Goal: Task Accomplishment & Management: Use online tool/utility

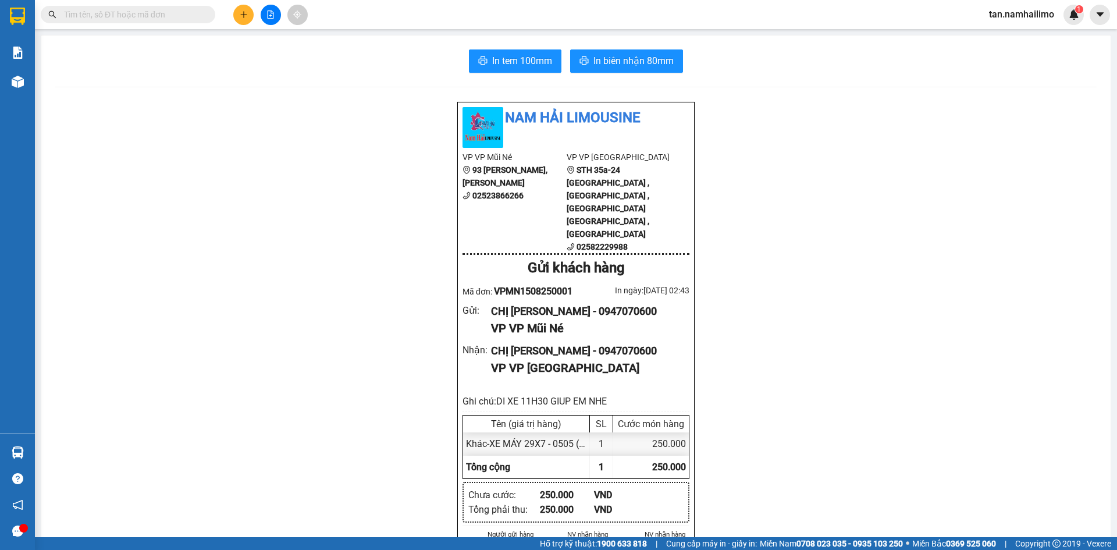
click at [236, 13] on button at bounding box center [243, 15] width 20 height 20
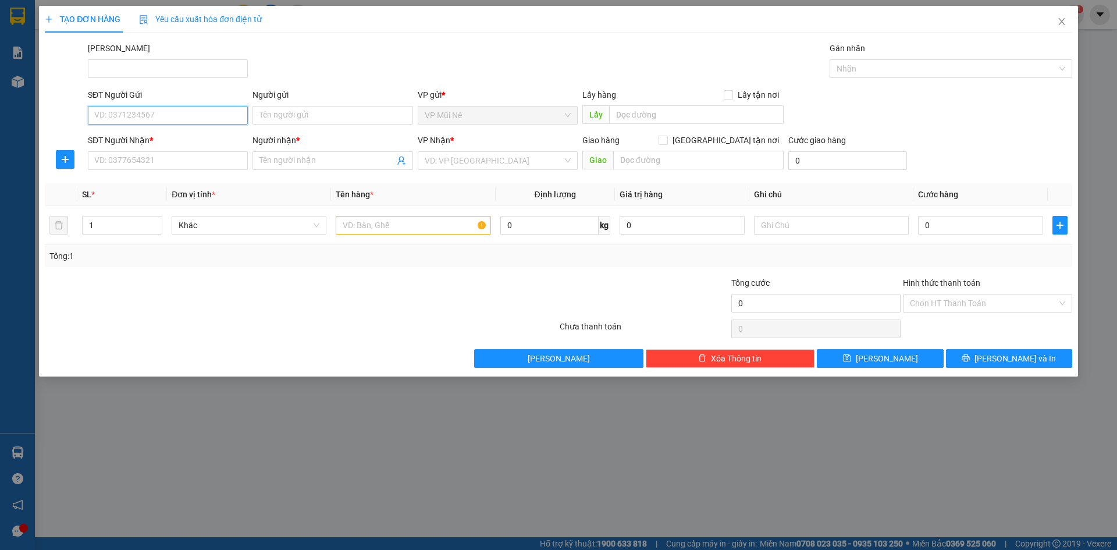
click at [191, 119] on input "SĐT Người Gửi" at bounding box center [168, 115] width 160 height 19
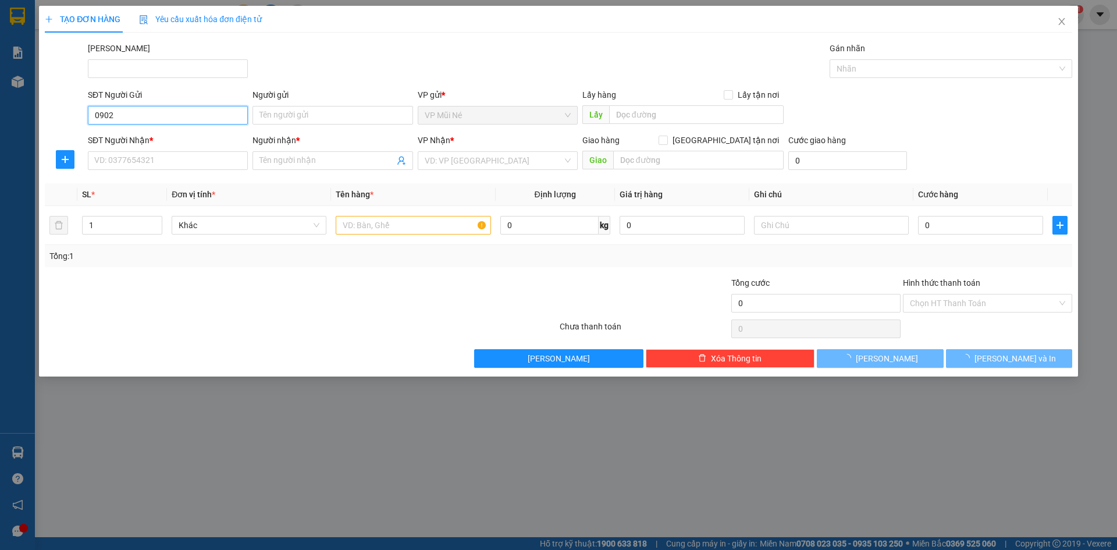
click at [191, 119] on input "0902" at bounding box center [168, 115] width 160 height 19
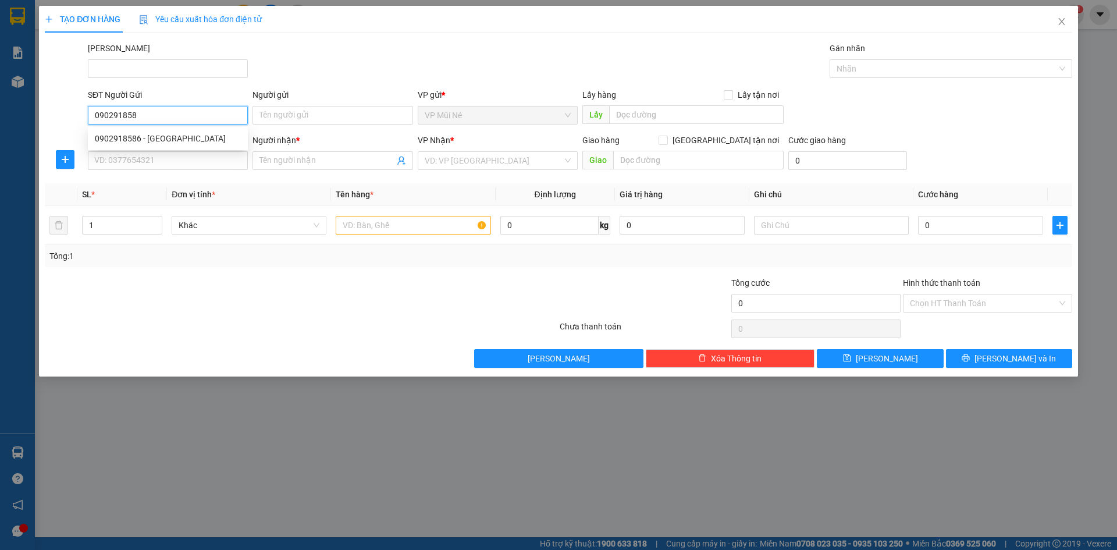
type input "0902918586"
click at [179, 142] on div "0902918586 - [GEOGRAPHIC_DATA]" at bounding box center [168, 138] width 146 height 13
type input "BÍCH ANH"
type input "0946401233"
type input "DÌNH"
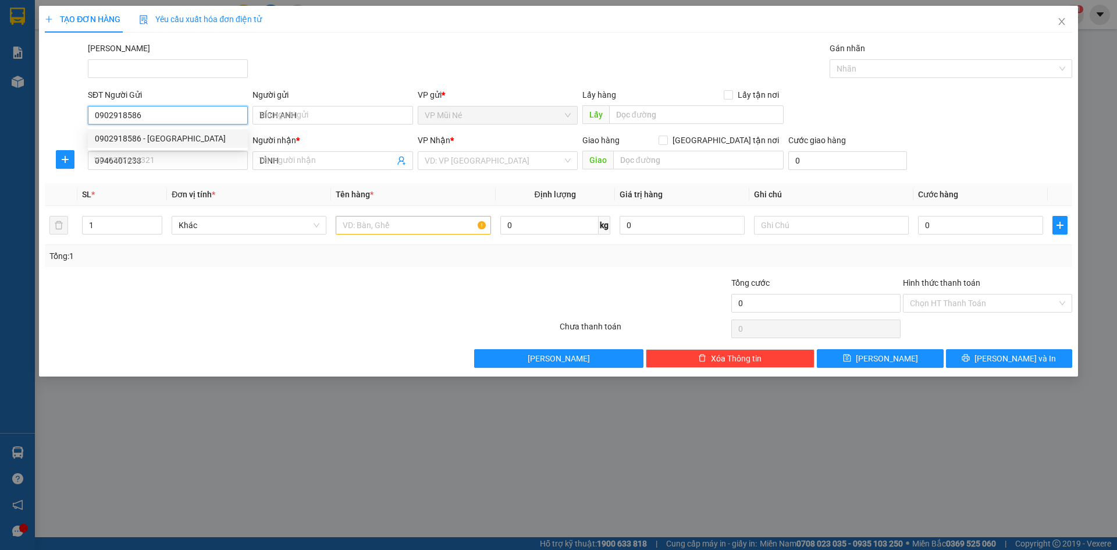
type input "30.000"
type input "0902918586"
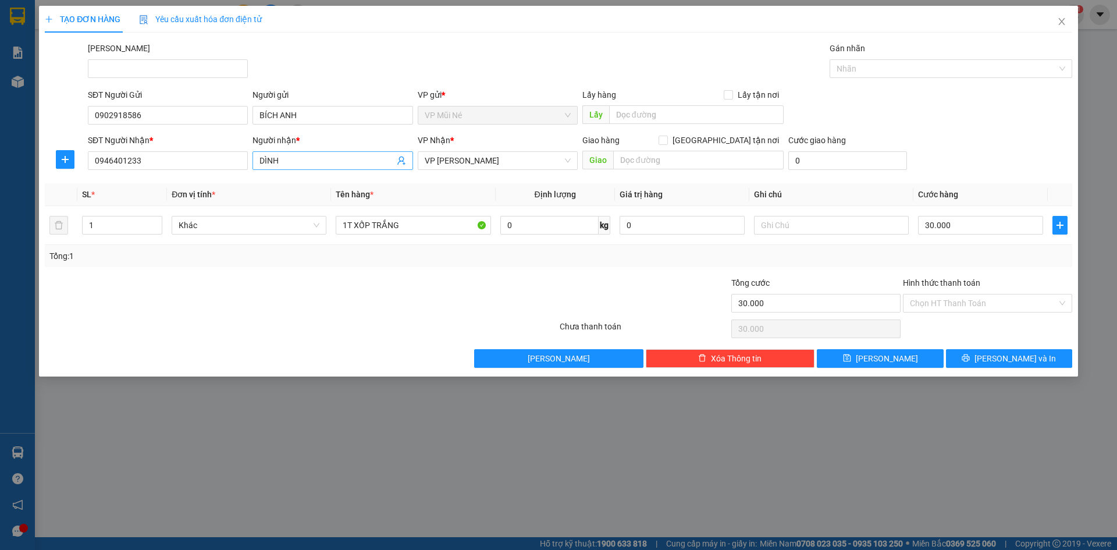
click at [287, 161] on input "DÌNH" at bounding box center [326, 160] width 134 height 13
click at [201, 163] on input "0946401233" at bounding box center [168, 160] width 160 height 19
click at [199, 164] on input "0946401233" at bounding box center [168, 160] width 160 height 19
click at [184, 180] on div "0773882428 - TRUNG" at bounding box center [168, 183] width 146 height 13
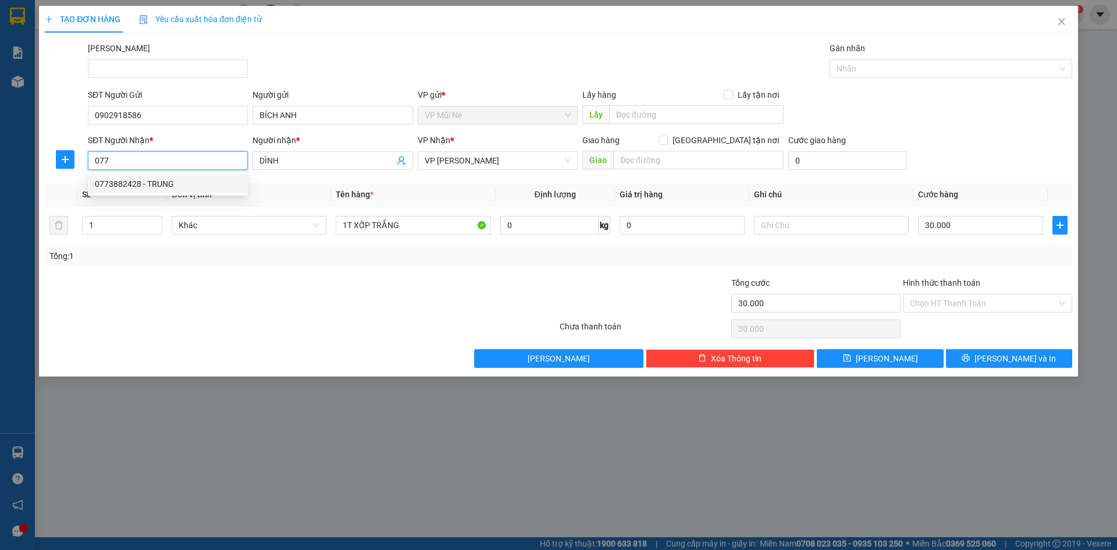
type input "0773882428"
type input "TRUNG"
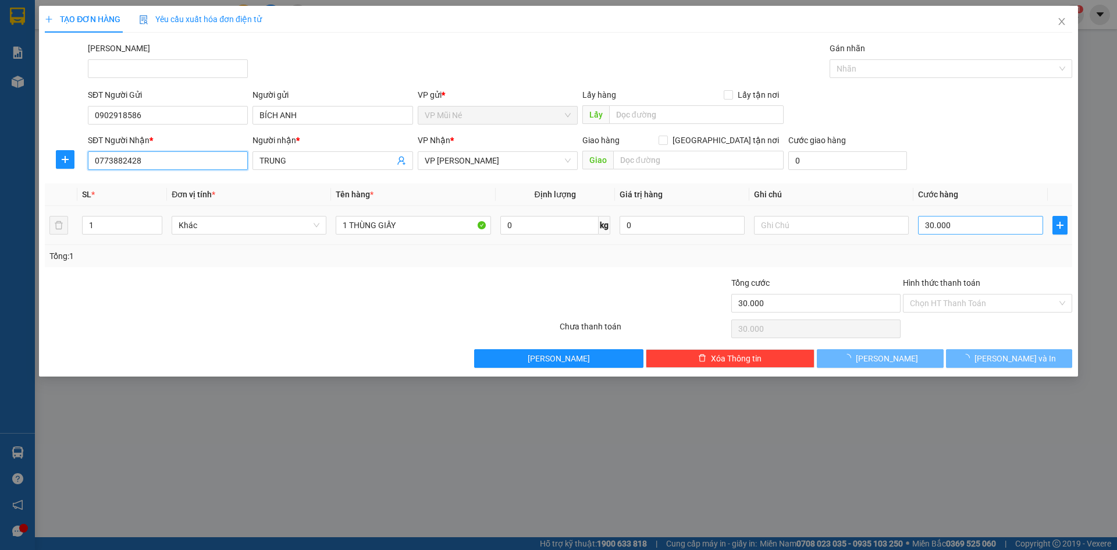
type input "0773882428"
click at [967, 225] on input "30.000" at bounding box center [980, 225] width 125 height 19
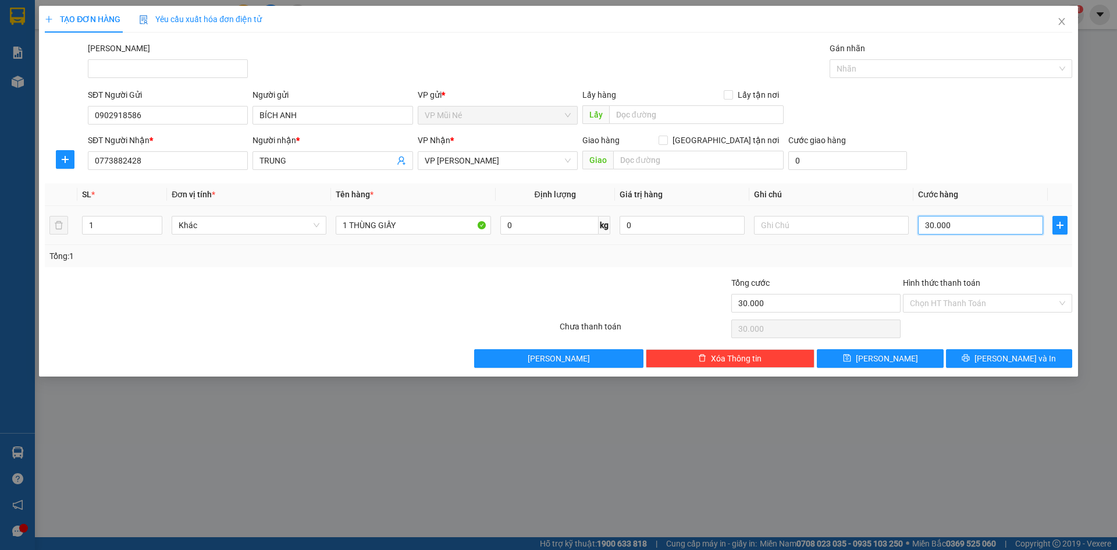
type input "4"
type input "00.004"
type input "40"
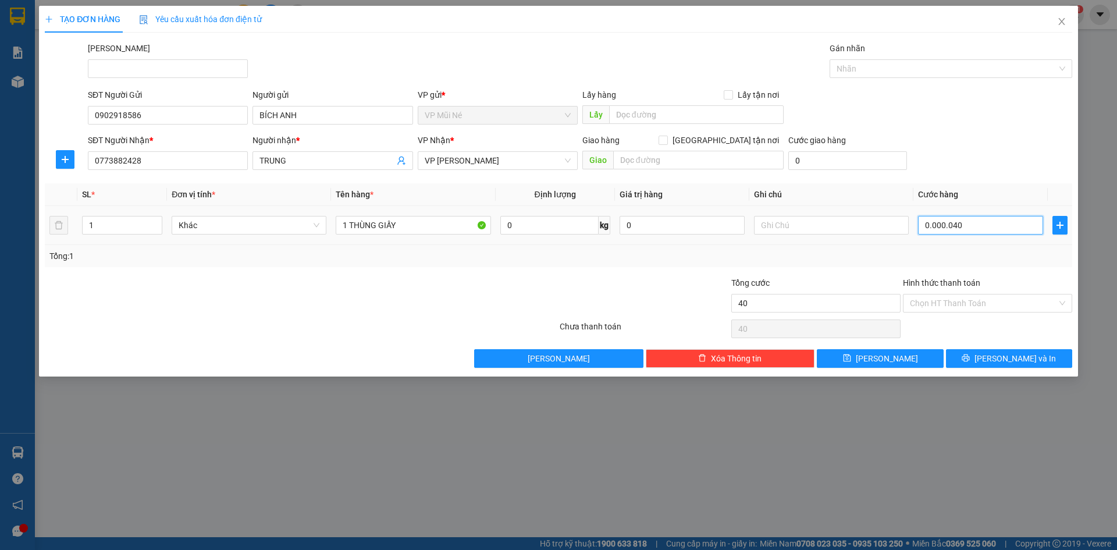
type input "0.000.040"
type input "40.000"
click at [978, 162] on div "SĐT Người Nhận * 0773882428 Người nhận * TRUNG VP Nhận * VP [PERSON_NAME] Lão G…" at bounding box center [579, 154] width 989 height 41
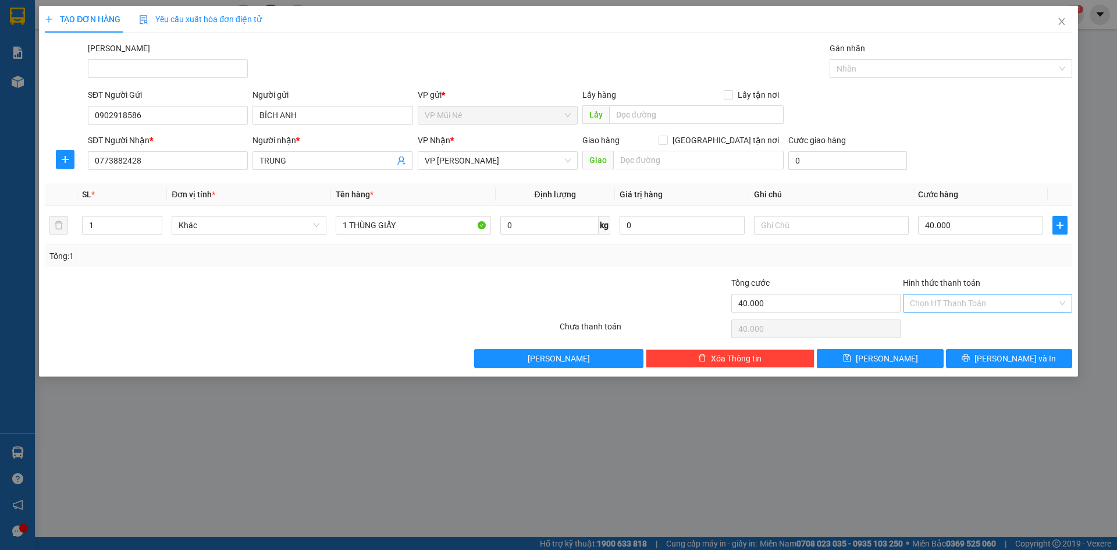
click at [955, 294] on input "Hình thức thanh toán" at bounding box center [983, 302] width 147 height 17
click at [938, 327] on div "Tại văn phòng" at bounding box center [987, 326] width 155 height 13
type input "0"
click at [976, 156] on div "SĐT Người Nhận * 0773882428 Người nhận * TRUNG VP Nhận * VP [PERSON_NAME] Lão G…" at bounding box center [579, 154] width 989 height 41
click at [1007, 361] on span "[PERSON_NAME] và In" at bounding box center [1014, 358] width 81 height 13
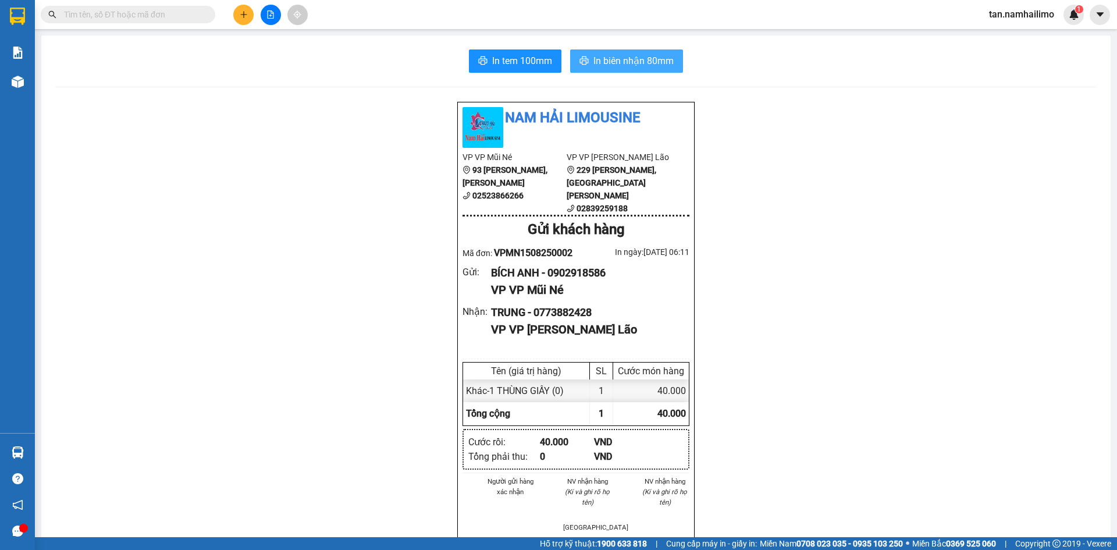
click at [625, 65] on span "In biên nhận 80mm" at bounding box center [633, 61] width 80 height 15
click at [535, 66] on span "In tem 100mm" at bounding box center [522, 61] width 60 height 15
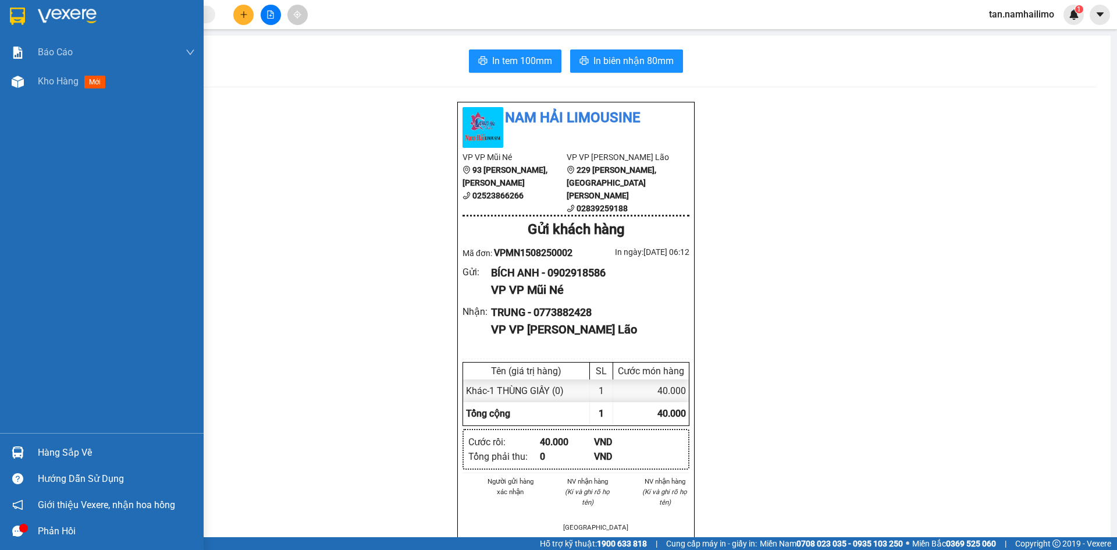
click at [8, 10] on div at bounding box center [18, 16] width 20 height 20
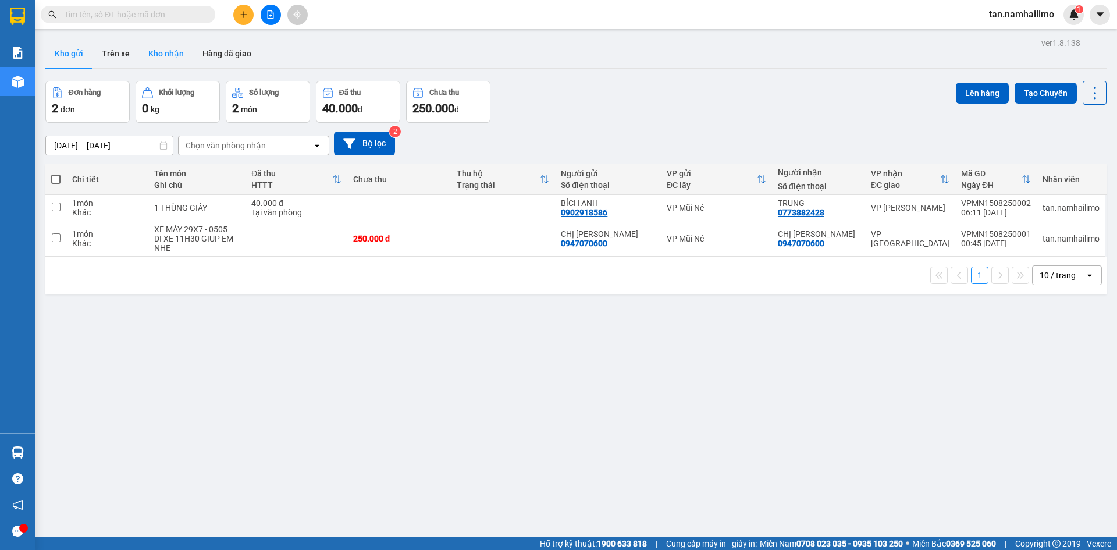
click at [165, 67] on button "Kho nhận" at bounding box center [166, 54] width 54 height 28
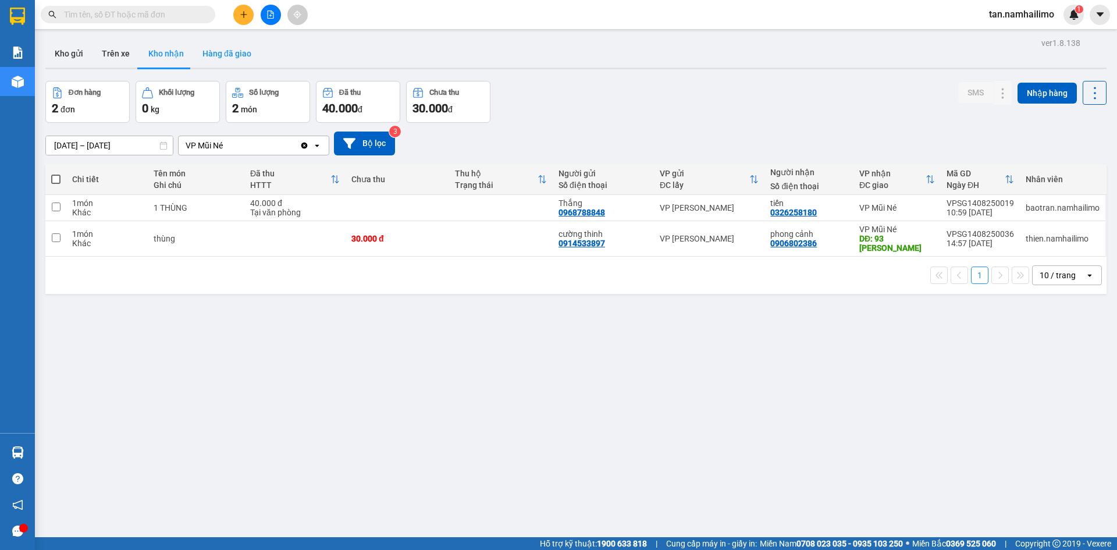
click at [212, 54] on button "Hàng đã giao" at bounding box center [226, 54] width 67 height 28
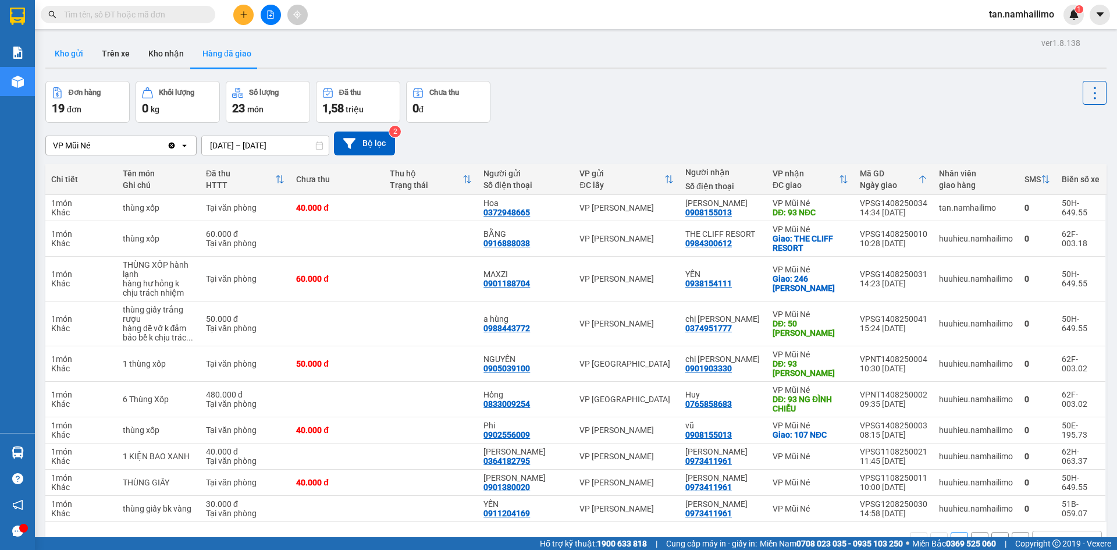
click at [79, 48] on button "Kho gửi" at bounding box center [68, 54] width 47 height 28
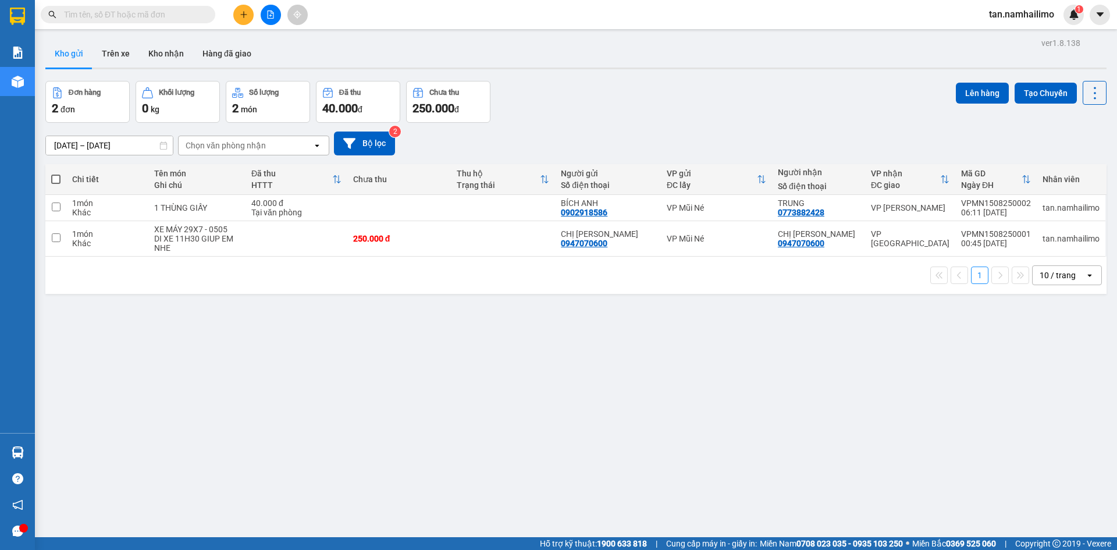
click at [767, 404] on div "ver 1.8.138 Kho gửi Trên xe Kho nhận Hàng đã giao Đơn hàng 2 đơn Khối lượng 0 k…" at bounding box center [576, 310] width 1070 height 550
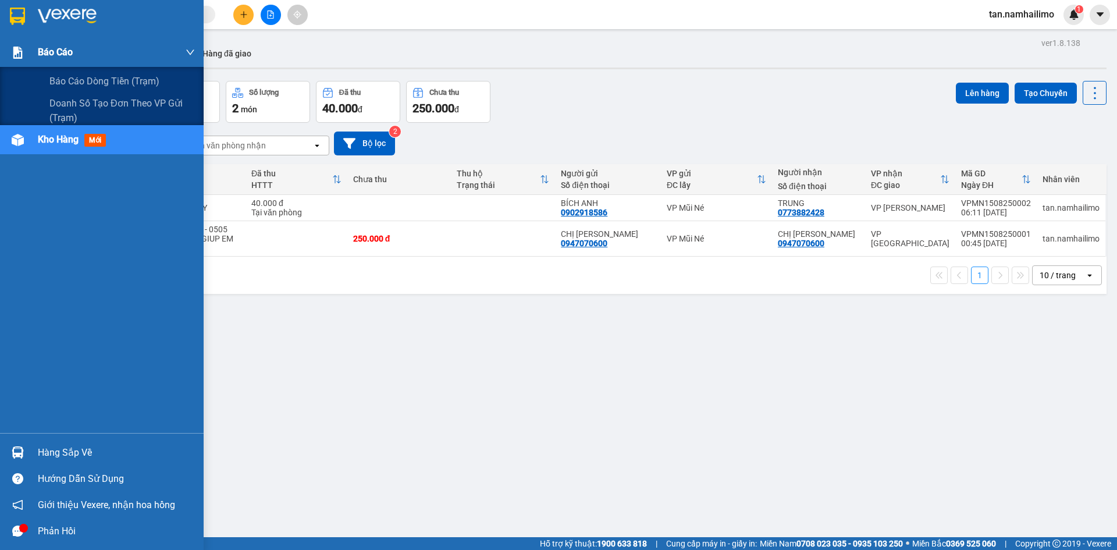
click at [56, 58] on span "Báo cáo" at bounding box center [55, 52] width 35 height 15
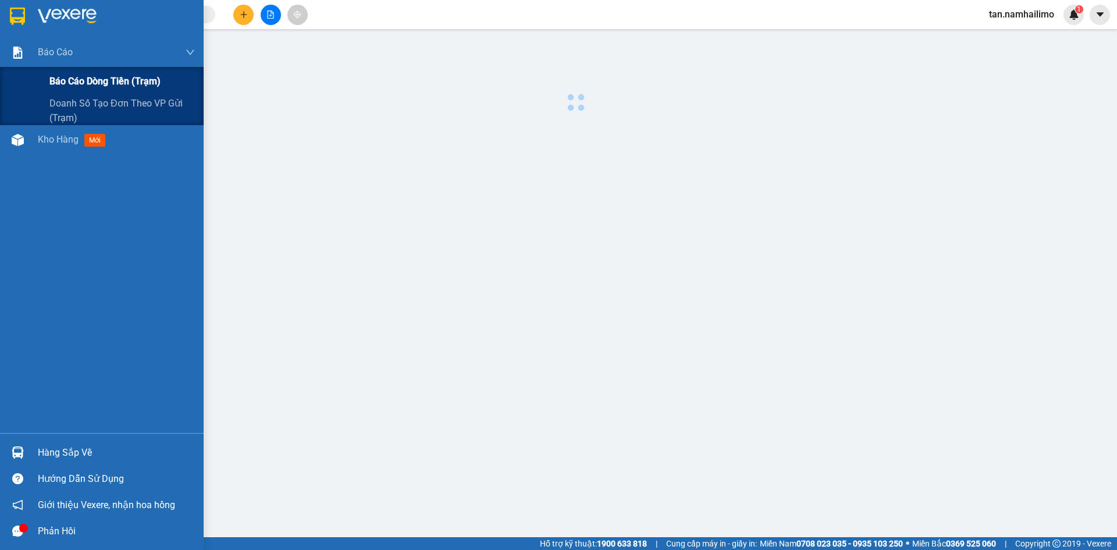
click at [90, 81] on span "Báo cáo dòng tiền (trạm)" at bounding box center [104, 81] width 111 height 15
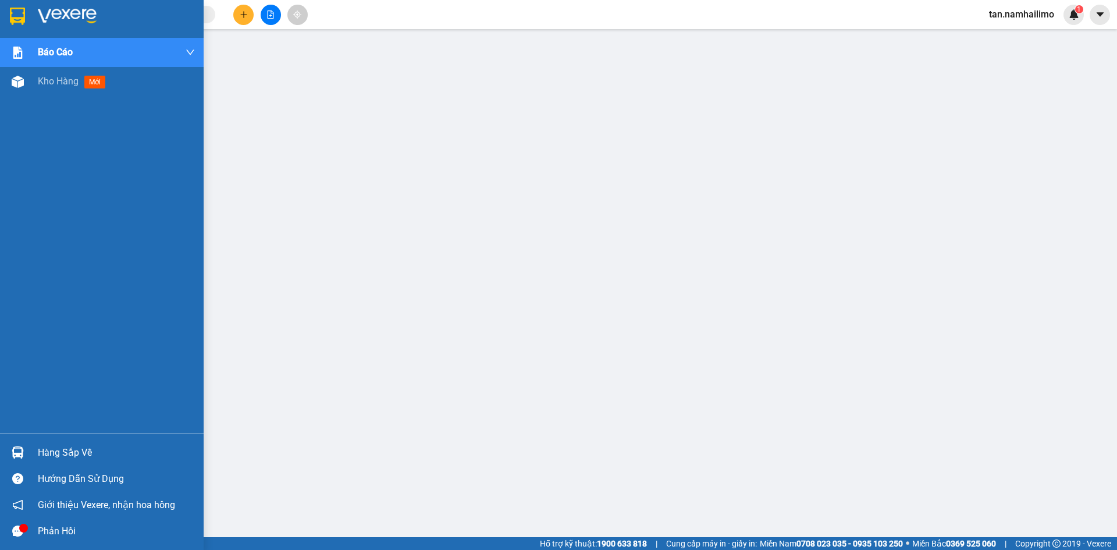
click at [24, 22] on img at bounding box center [17, 16] width 15 height 17
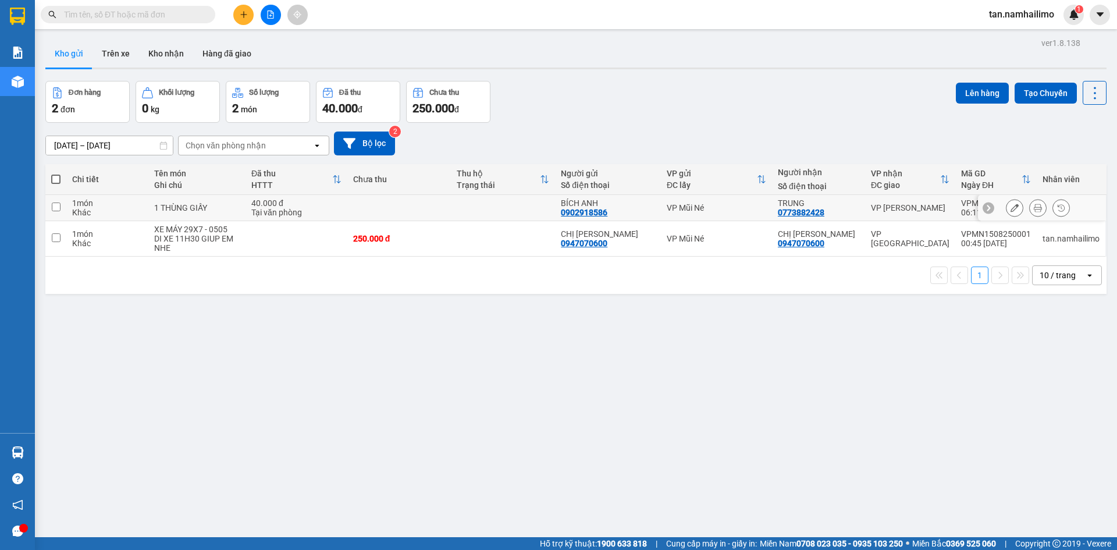
click at [518, 205] on td at bounding box center [503, 208] width 104 height 26
checkbox input "true"
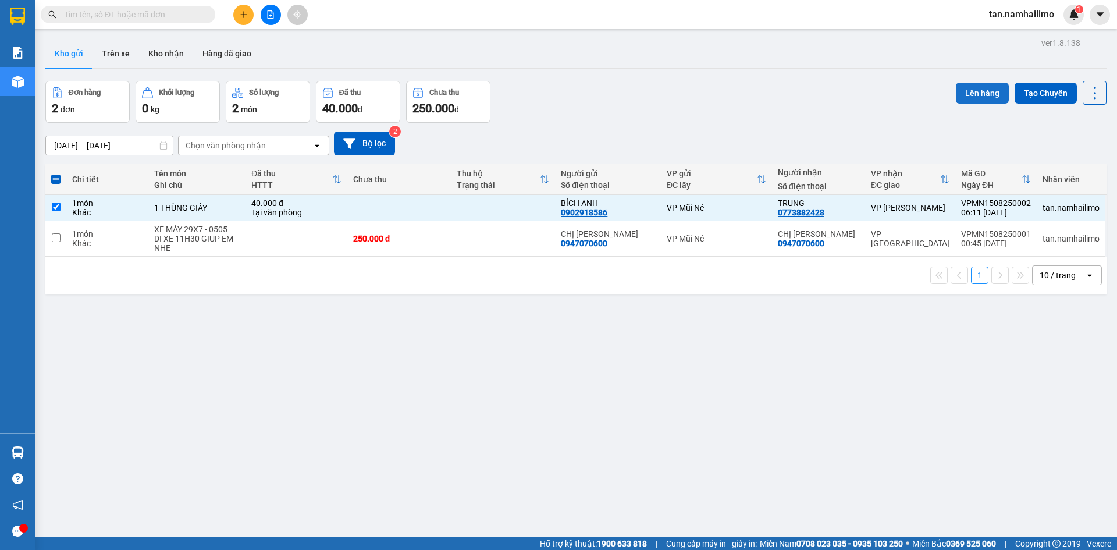
click at [958, 87] on button "Lên hàng" at bounding box center [982, 93] width 53 height 21
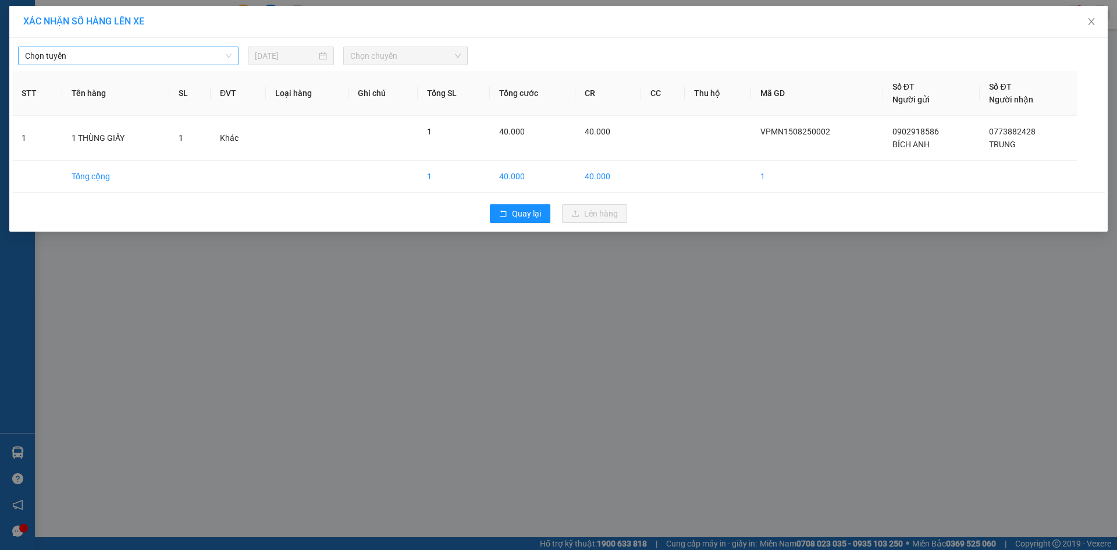
click at [169, 54] on span "Chọn tuyến" at bounding box center [128, 55] width 206 height 17
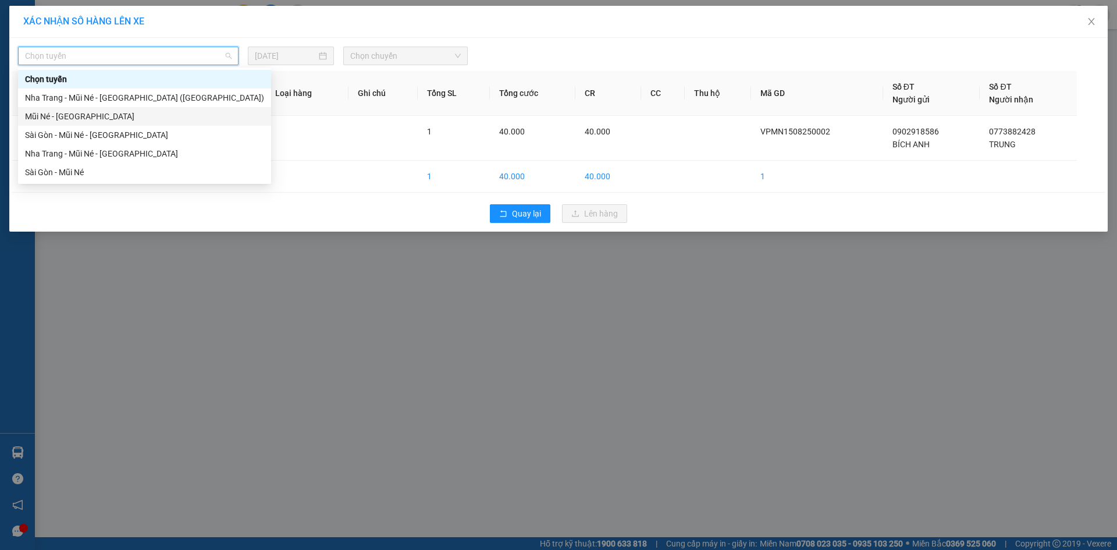
click at [63, 117] on div "Mũi Né - [GEOGRAPHIC_DATA]" at bounding box center [144, 116] width 239 height 13
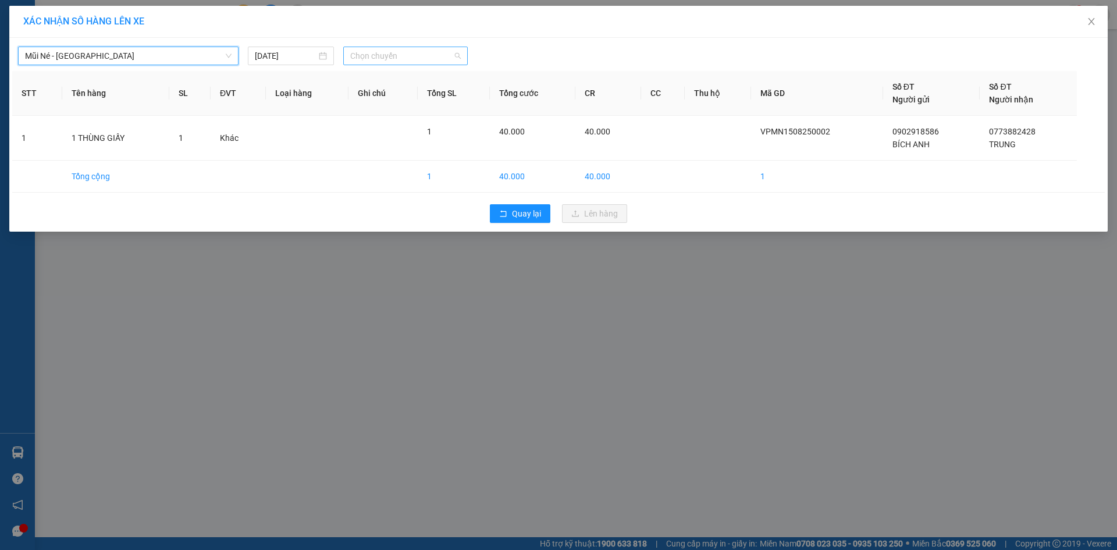
click at [357, 58] on span "Chọn chuyến" at bounding box center [405, 55] width 111 height 17
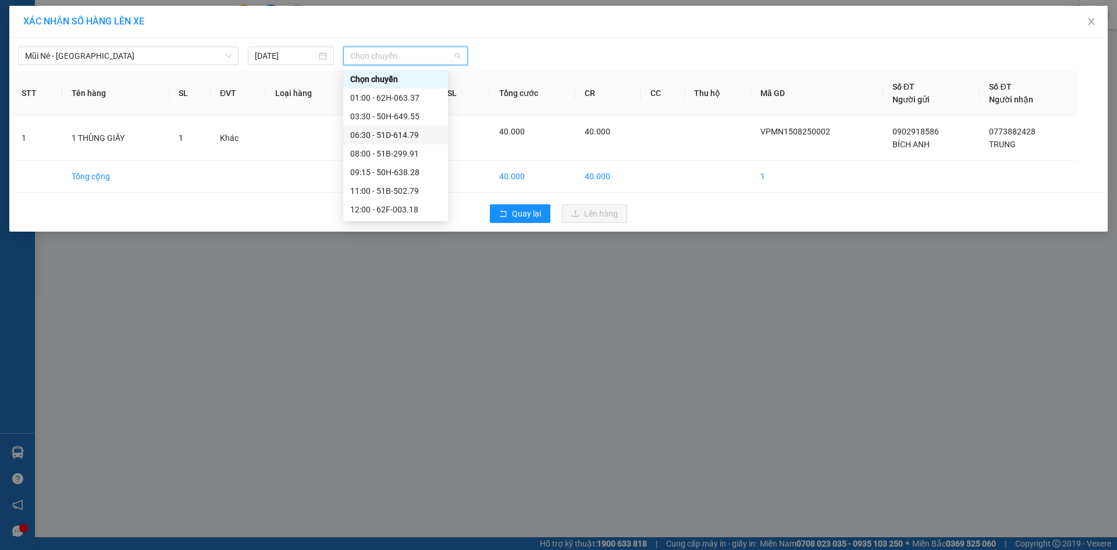
click at [405, 134] on div "06:30 - 51D-614.79" at bounding box center [395, 135] width 91 height 13
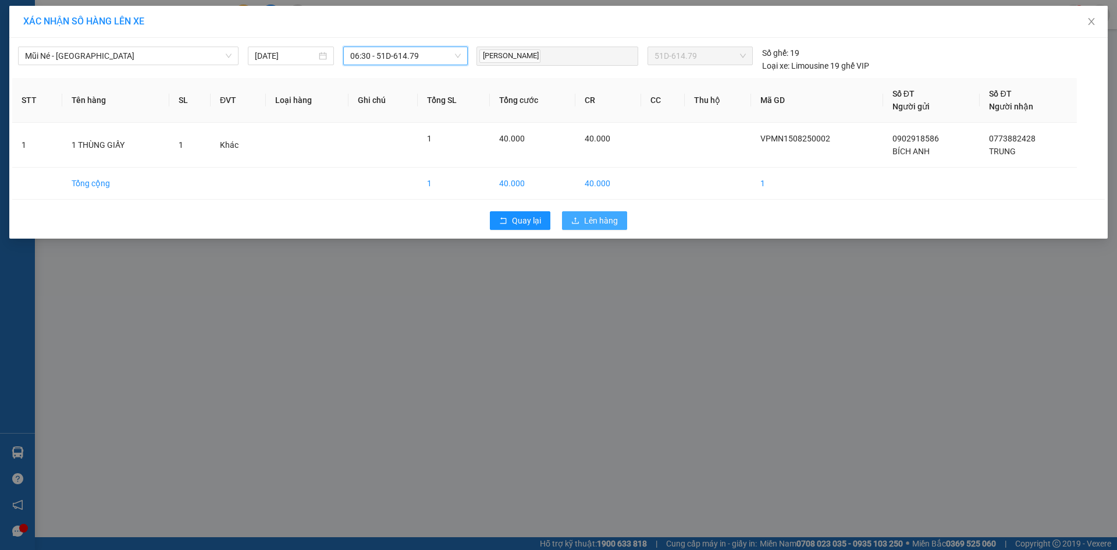
click at [604, 219] on span "Lên hàng" at bounding box center [601, 220] width 34 height 13
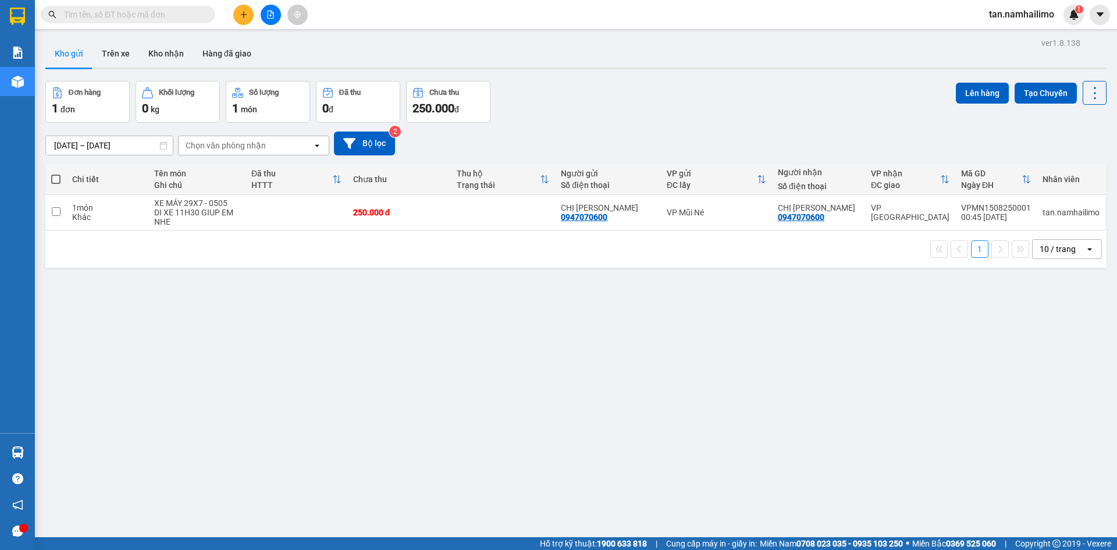
click at [992, 16] on span "tan.namhailimo" at bounding box center [1021, 14] width 84 height 15
click at [996, 30] on li "Đăng xuất" at bounding box center [1021, 36] width 84 height 19
